Goal: Navigation & Orientation: Understand site structure

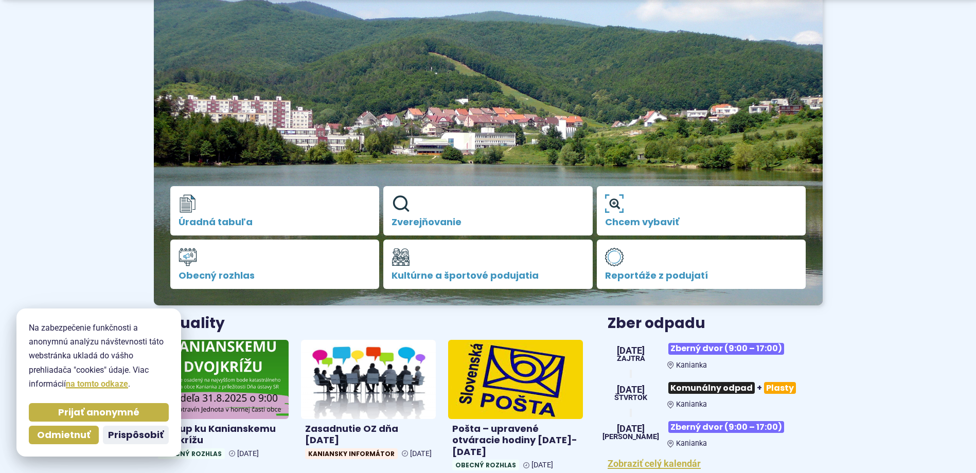
scroll to position [360, 0]
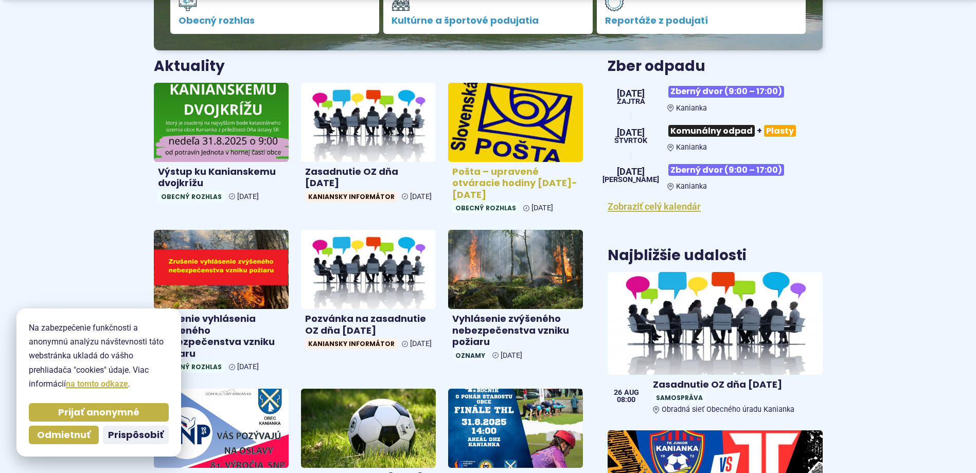
click at [494, 185] on h4 "Pošta – upravené otváracie hodiny [DATE]-[DATE]" at bounding box center [515, 183] width 127 height 35
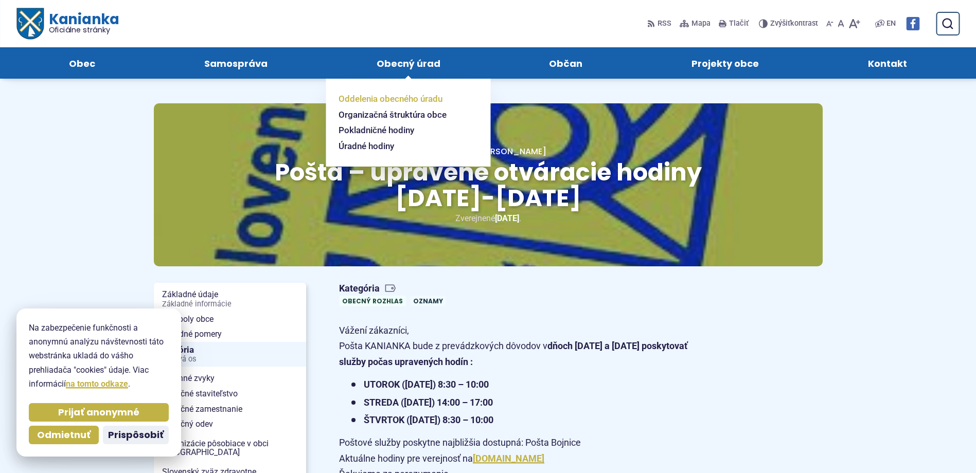
click at [381, 95] on span "Oddelenia obecného úradu" at bounding box center [391, 99] width 104 height 16
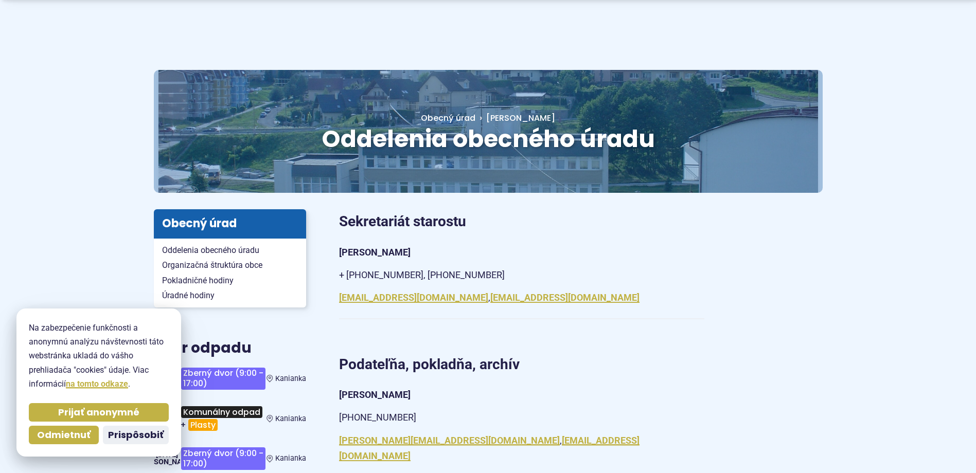
scroll to position [51, 0]
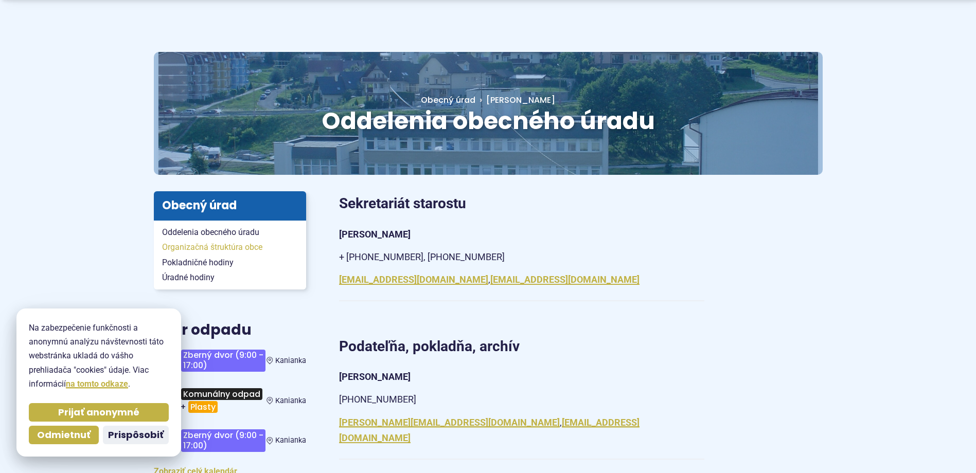
click at [203, 246] on span "Organizačná štruktúra obce" at bounding box center [230, 247] width 136 height 15
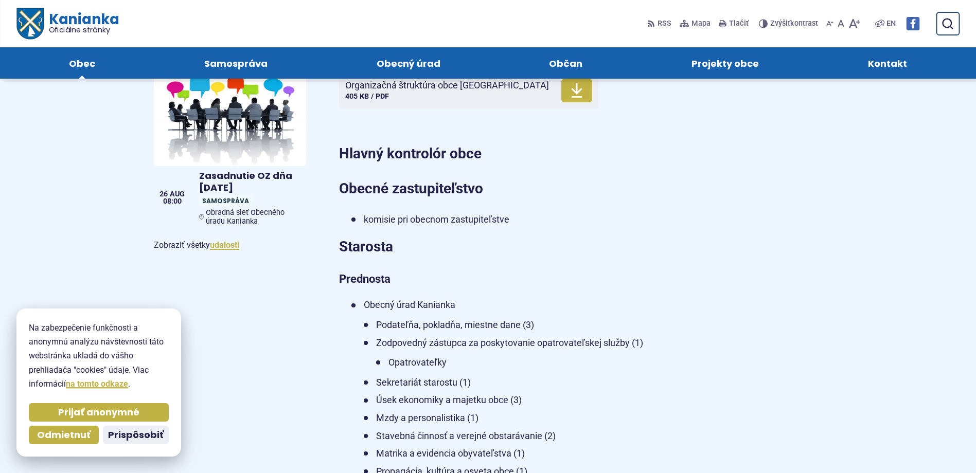
scroll to position [360, 0]
